Goal: Task Accomplishment & Management: Manage account settings

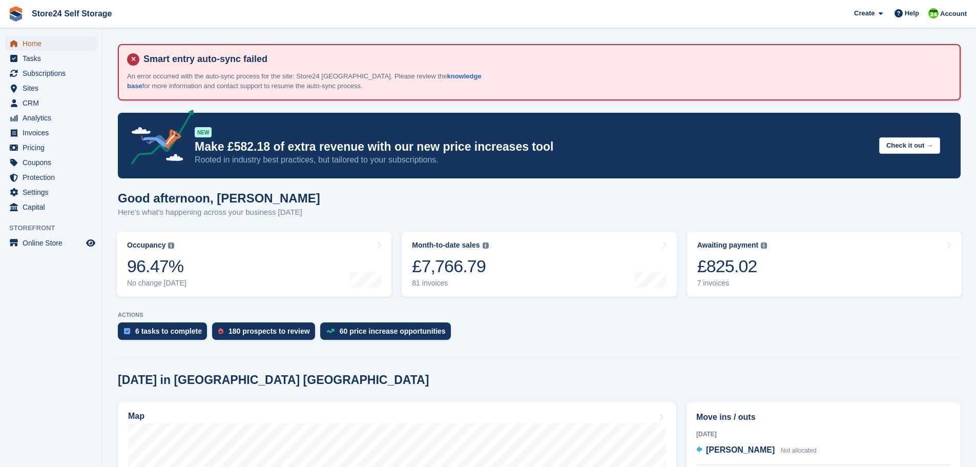
click at [38, 44] on span "Home" at bounding box center [53, 43] width 61 height 14
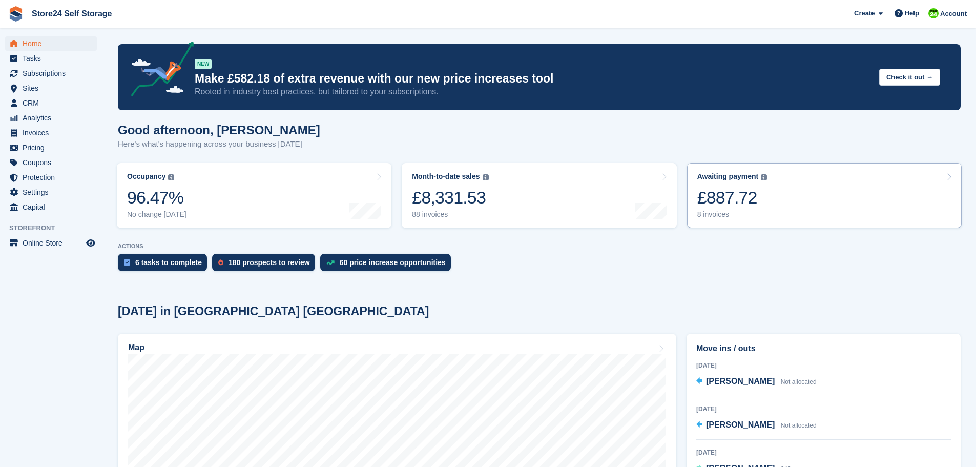
click at [729, 201] on div "£887.72" at bounding box center [732, 197] width 70 height 21
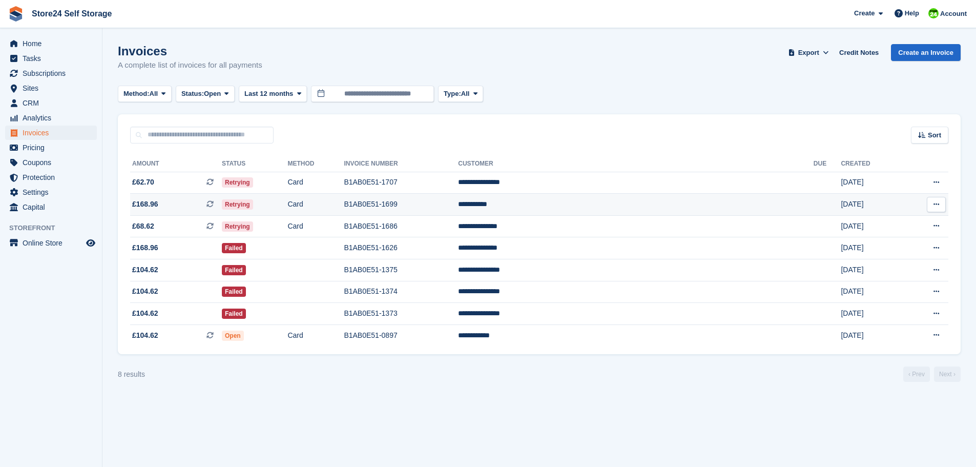
click at [598, 202] on td "**********" at bounding box center [636, 205] width 356 height 22
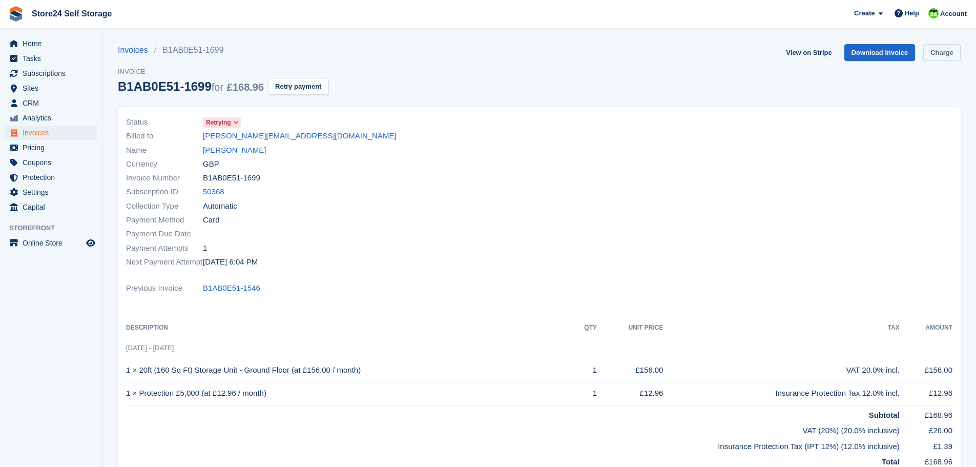
click at [936, 51] on link "Charge" at bounding box center [941, 52] width 37 height 17
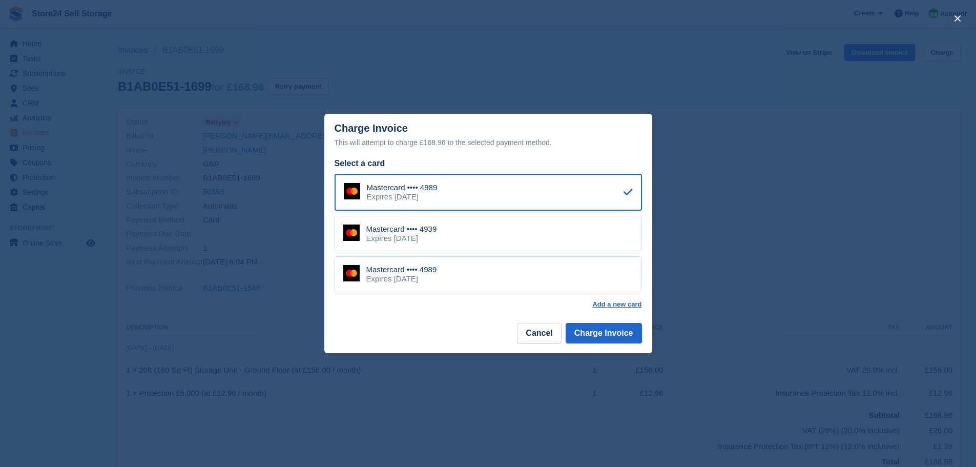
click at [473, 243] on div "Mastercard •••• 4939 Expires January 2030" at bounding box center [488, 234] width 307 height 36
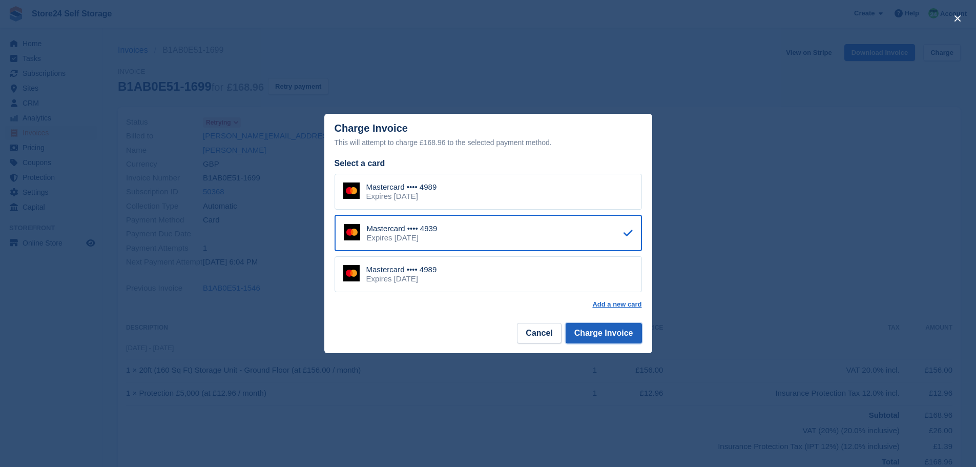
click at [595, 334] on button "Charge Invoice" at bounding box center [604, 333] width 76 height 20
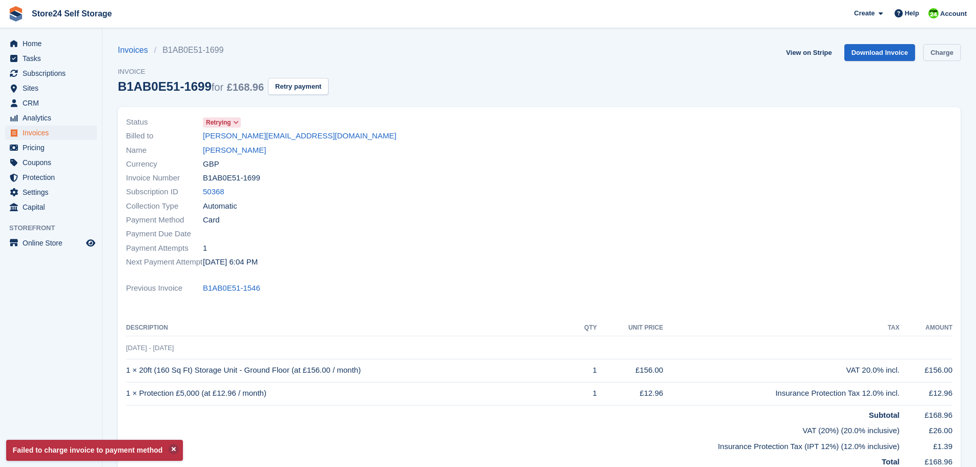
click at [945, 51] on link "Charge" at bounding box center [941, 52] width 37 height 17
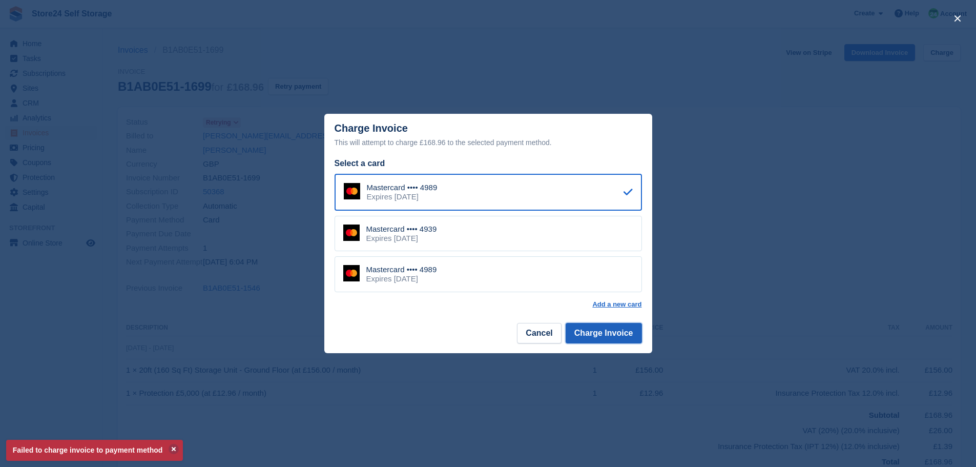
click at [585, 332] on button "Charge Invoice" at bounding box center [604, 333] width 76 height 20
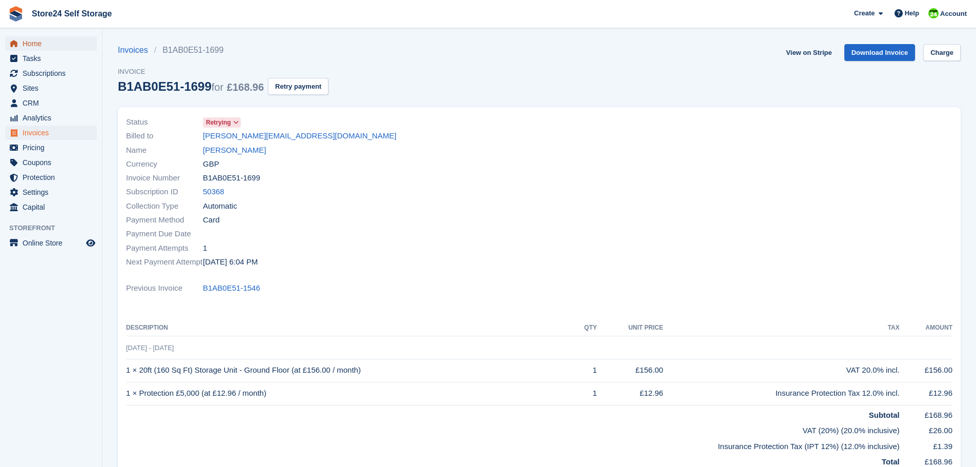
click at [32, 45] on span "Home" at bounding box center [53, 43] width 61 height 14
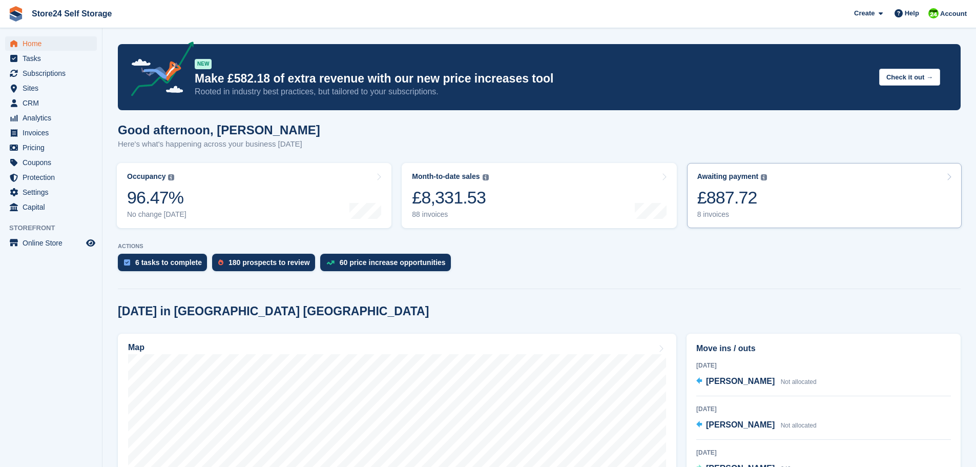
click at [710, 201] on div "£887.72" at bounding box center [732, 197] width 70 height 21
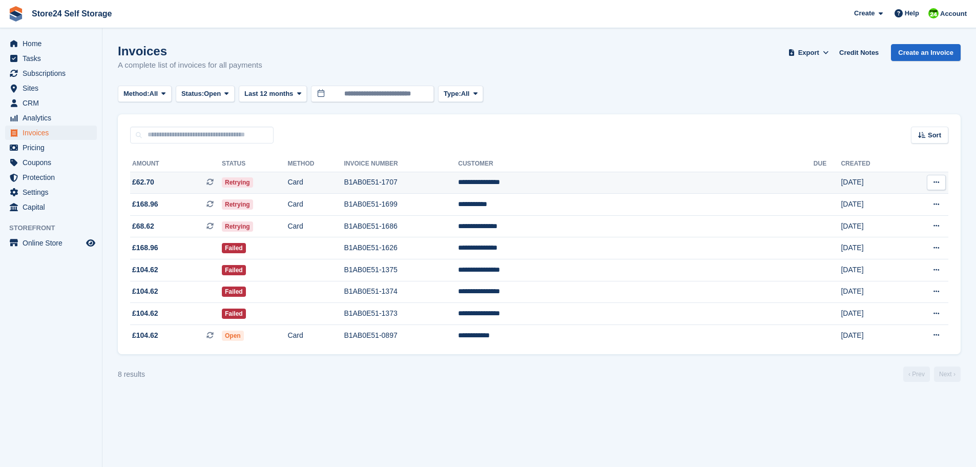
click at [458, 183] on td "B1AB0E51-1707" at bounding box center [401, 183] width 114 height 22
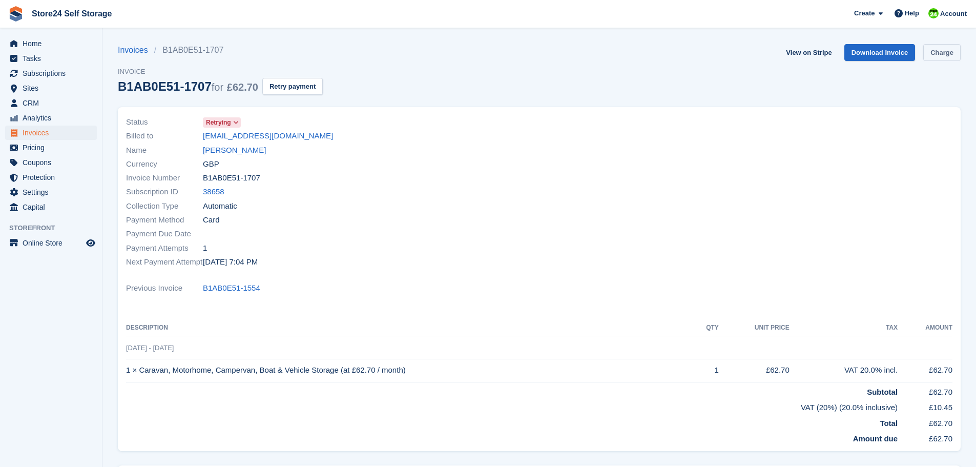
click at [950, 54] on link "Charge" at bounding box center [941, 52] width 37 height 17
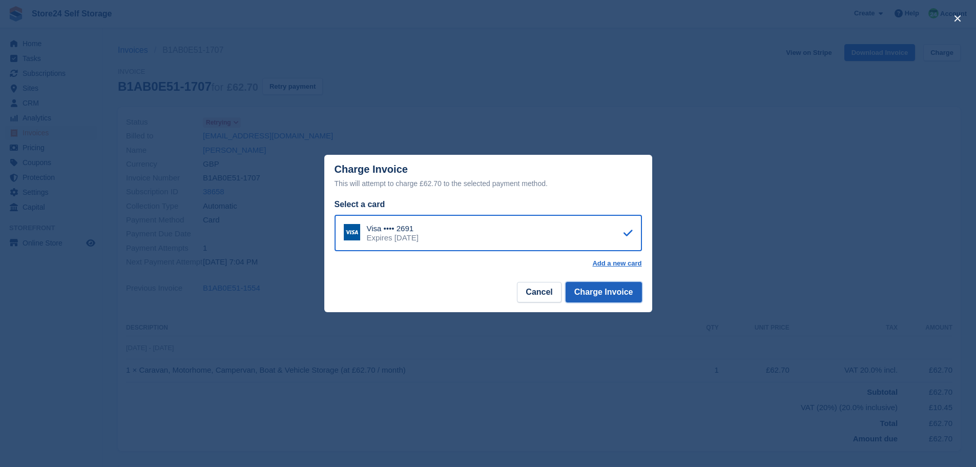
click at [601, 289] on button "Charge Invoice" at bounding box center [604, 292] width 76 height 20
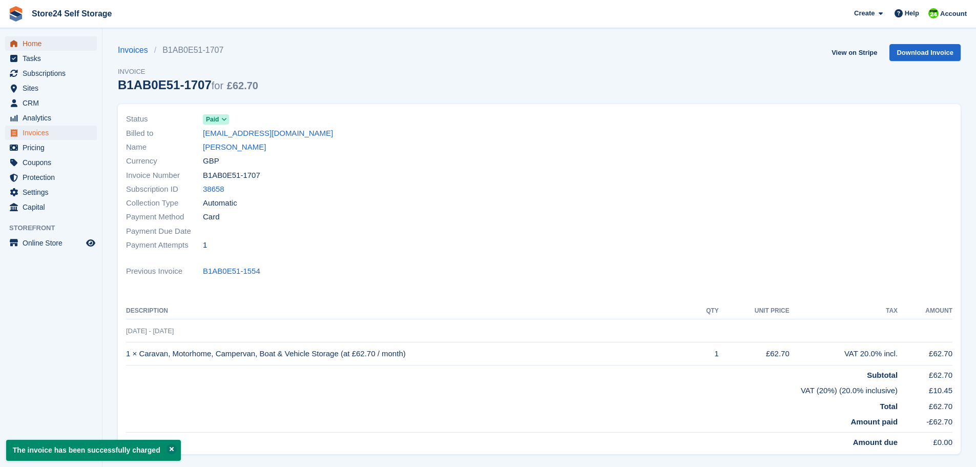
click at [39, 43] on span "Home" at bounding box center [53, 43] width 61 height 14
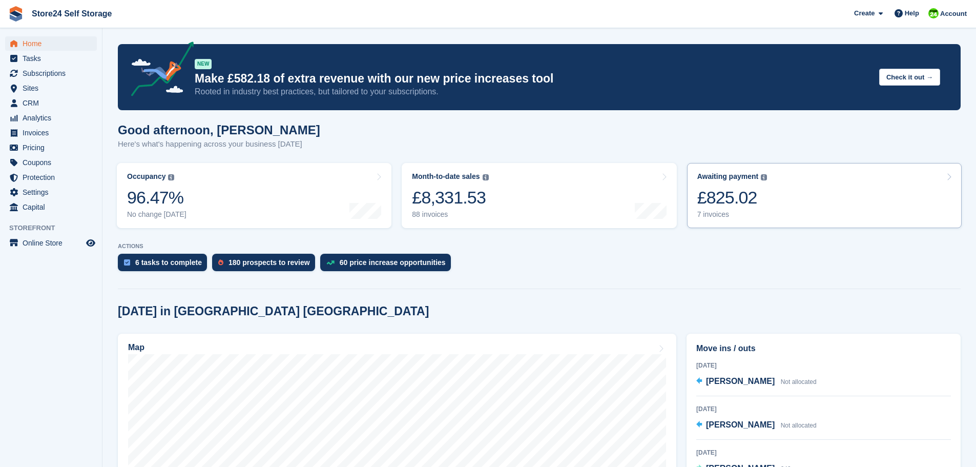
click at [720, 195] on div "£825.02" at bounding box center [732, 197] width 70 height 21
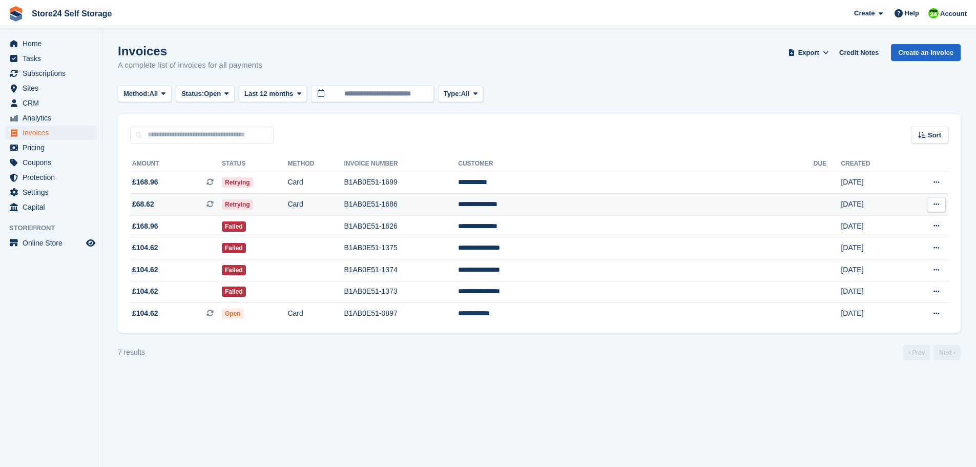
click at [609, 202] on td "**********" at bounding box center [636, 205] width 356 height 22
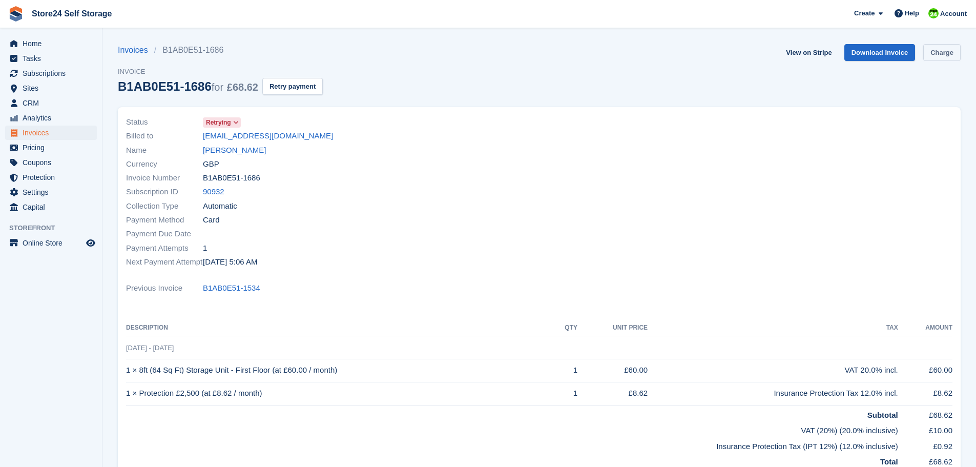
click at [940, 56] on link "Charge" at bounding box center [941, 52] width 37 height 17
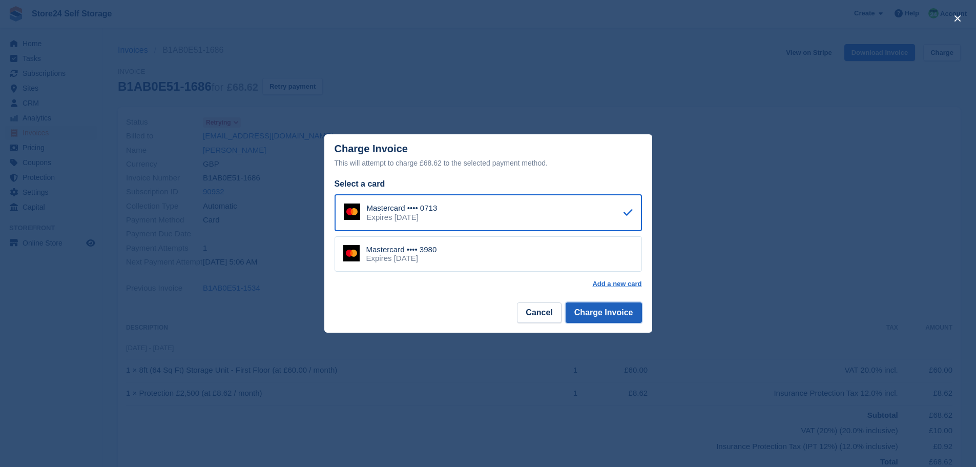
click at [579, 315] on button "Charge Invoice" at bounding box center [604, 312] width 76 height 20
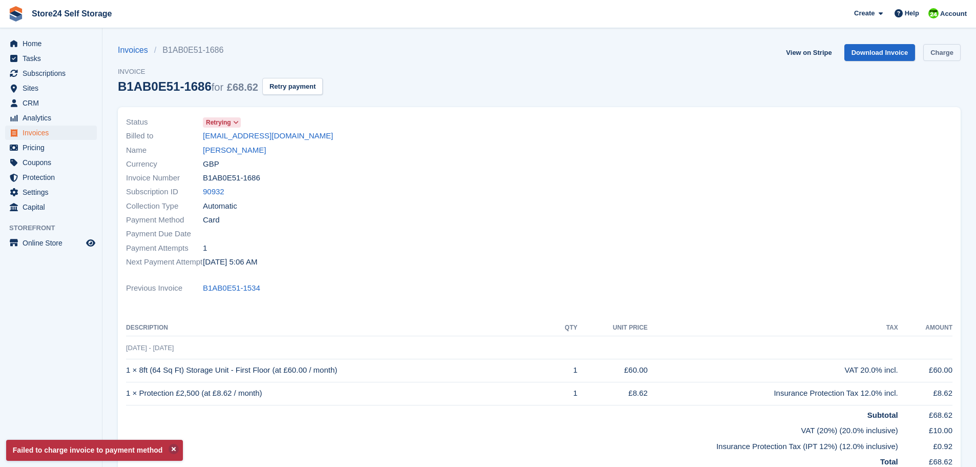
click at [939, 48] on link "Charge" at bounding box center [941, 52] width 37 height 17
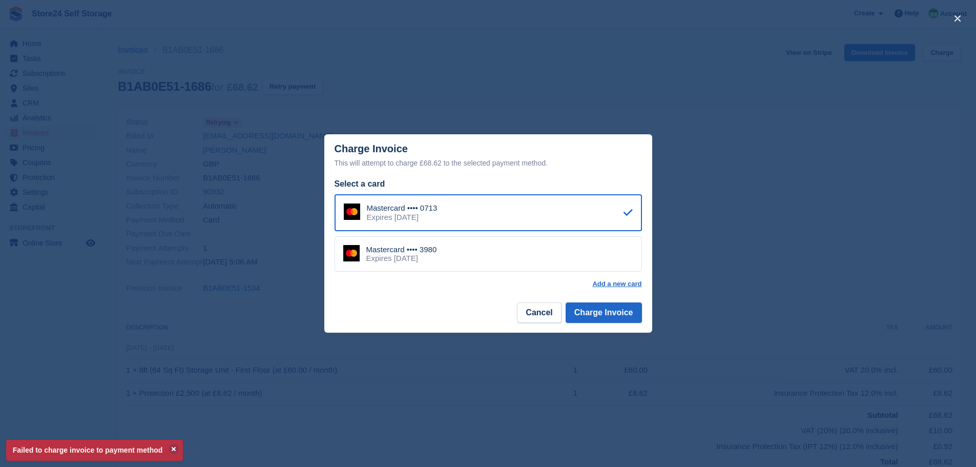
click at [404, 259] on div "Expires June 2028" at bounding box center [401, 258] width 71 height 9
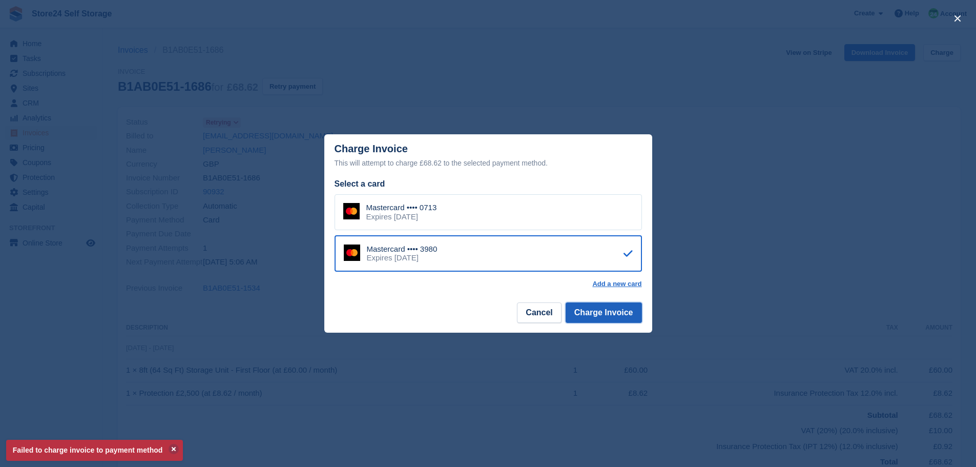
click at [611, 318] on button "Charge Invoice" at bounding box center [604, 312] width 76 height 20
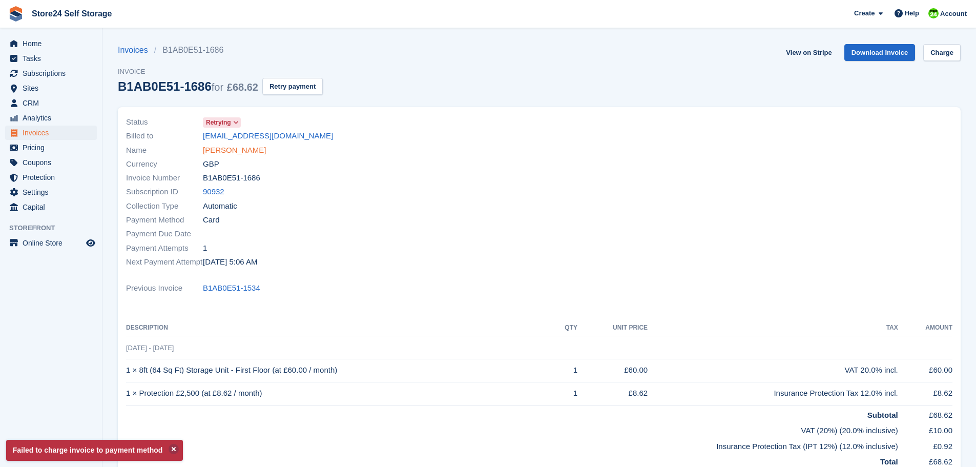
click at [213, 153] on link "Kristian Hughes" at bounding box center [234, 150] width 63 height 12
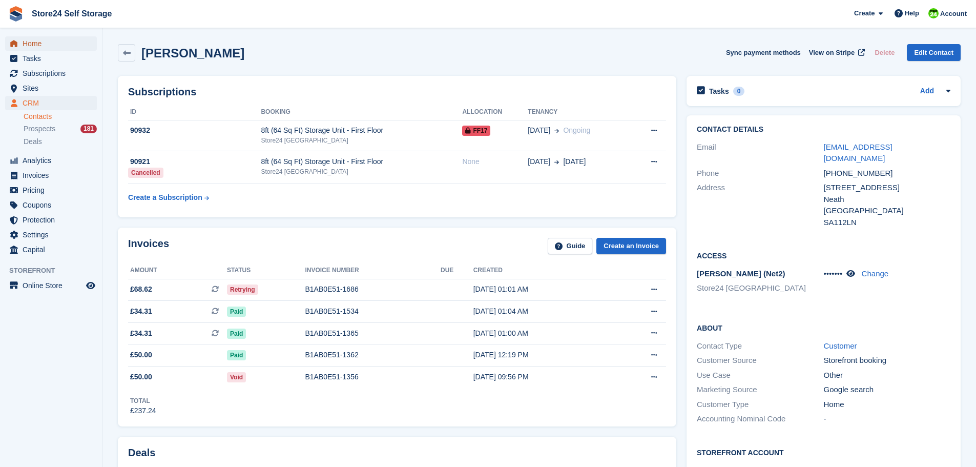
click at [39, 46] on span "Home" at bounding box center [53, 43] width 61 height 14
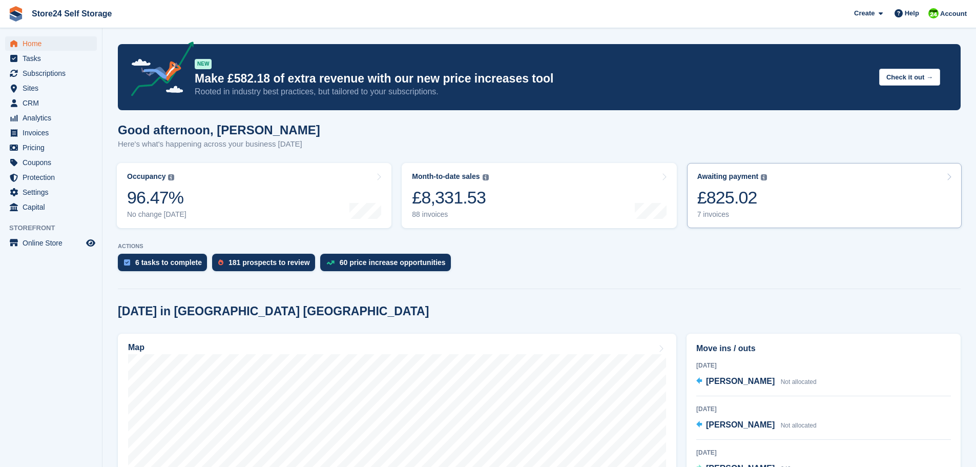
click at [740, 188] on div "£825.02" at bounding box center [732, 197] width 70 height 21
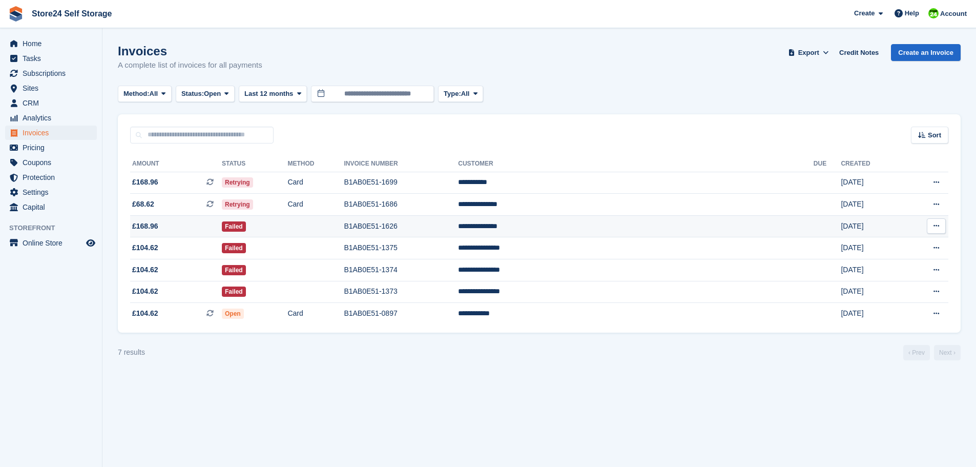
click at [628, 229] on td "**********" at bounding box center [636, 226] width 356 height 22
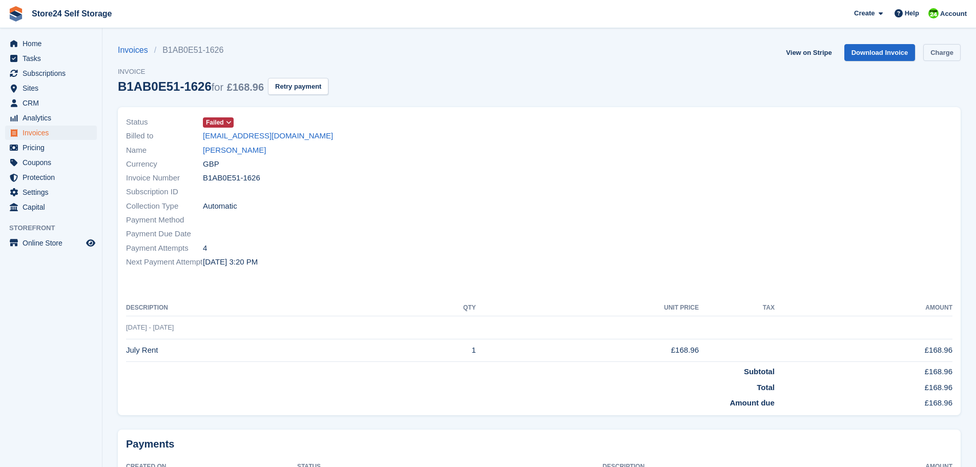
click at [938, 49] on link "Charge" at bounding box center [941, 52] width 37 height 17
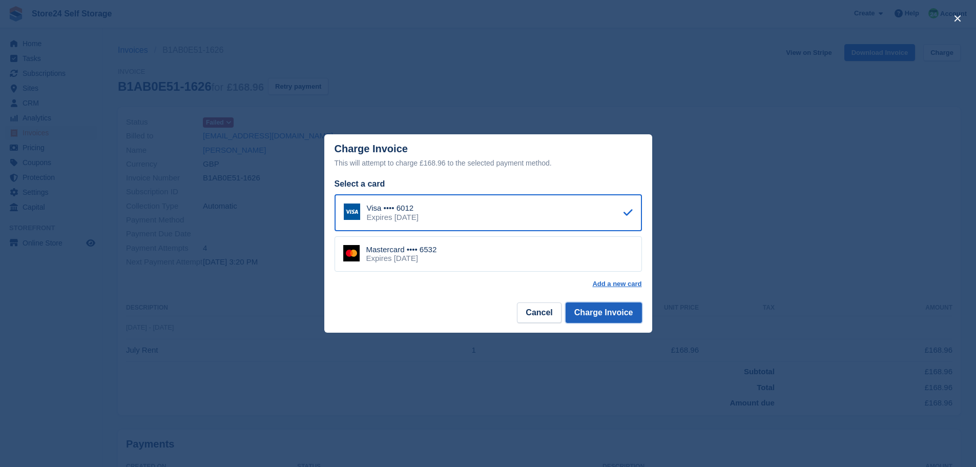
click at [596, 309] on button "Charge Invoice" at bounding box center [604, 312] width 76 height 20
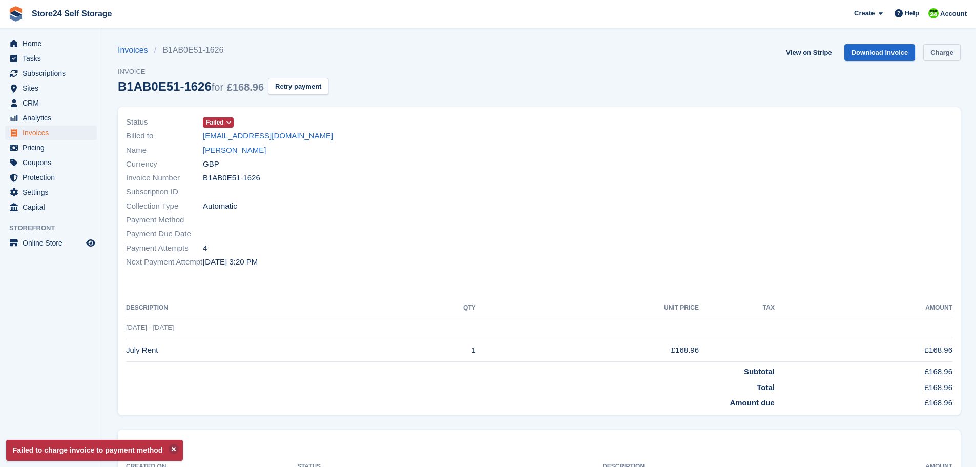
click at [939, 55] on link "Charge" at bounding box center [941, 52] width 37 height 17
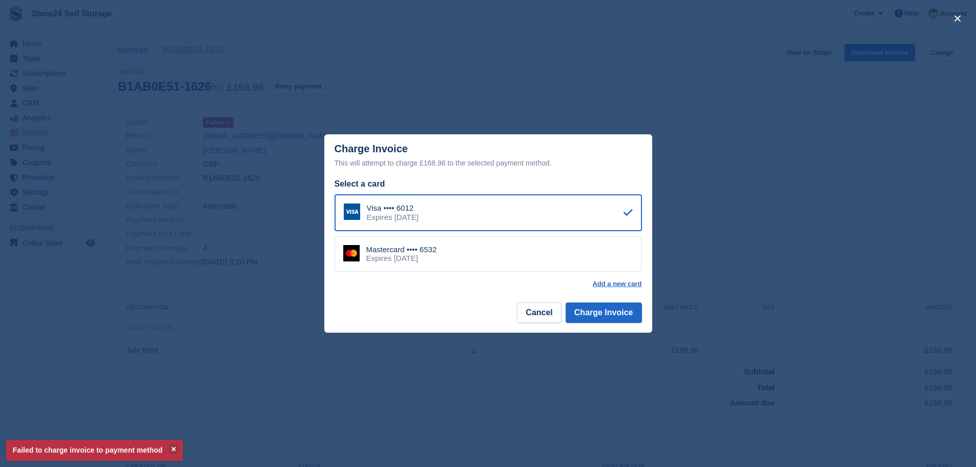
click at [541, 257] on div "Mastercard •••• 6532 Expires May 2026" at bounding box center [488, 254] width 307 height 36
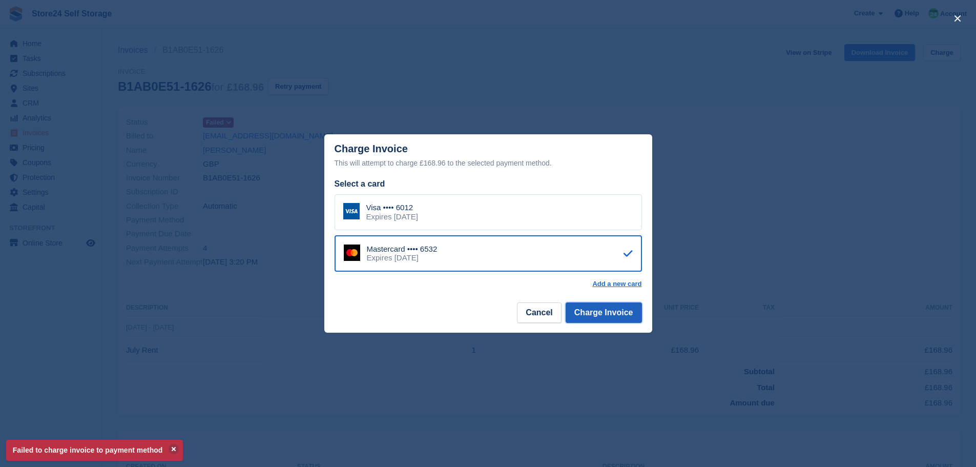
click at [598, 314] on button "Charge Invoice" at bounding box center [604, 312] width 76 height 20
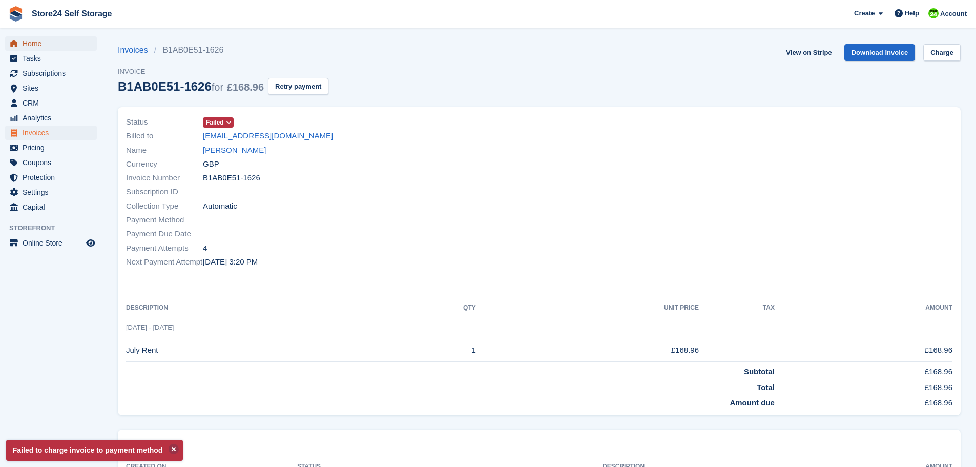
click at [38, 45] on span "Home" at bounding box center [53, 43] width 61 height 14
